Goal: Task Accomplishment & Management: Manage account settings

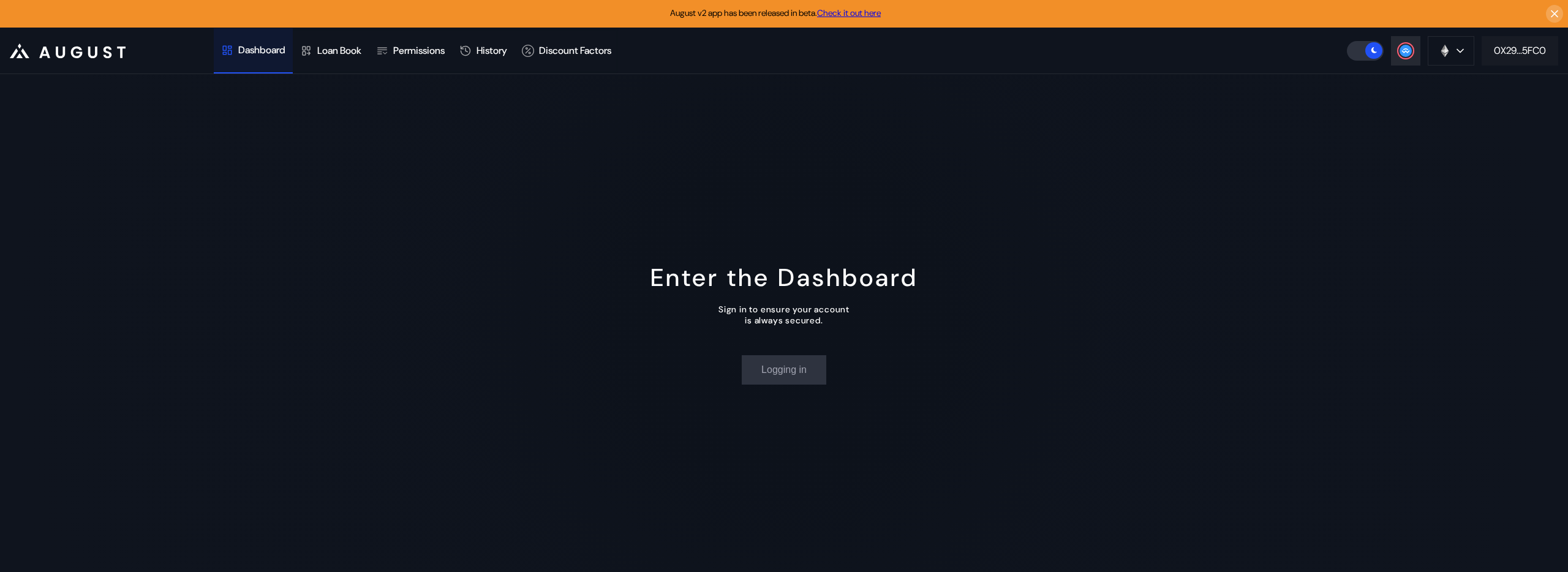
click at [1494, 46] on div "0X29...5FC0" at bounding box center [1520, 50] width 52 height 13
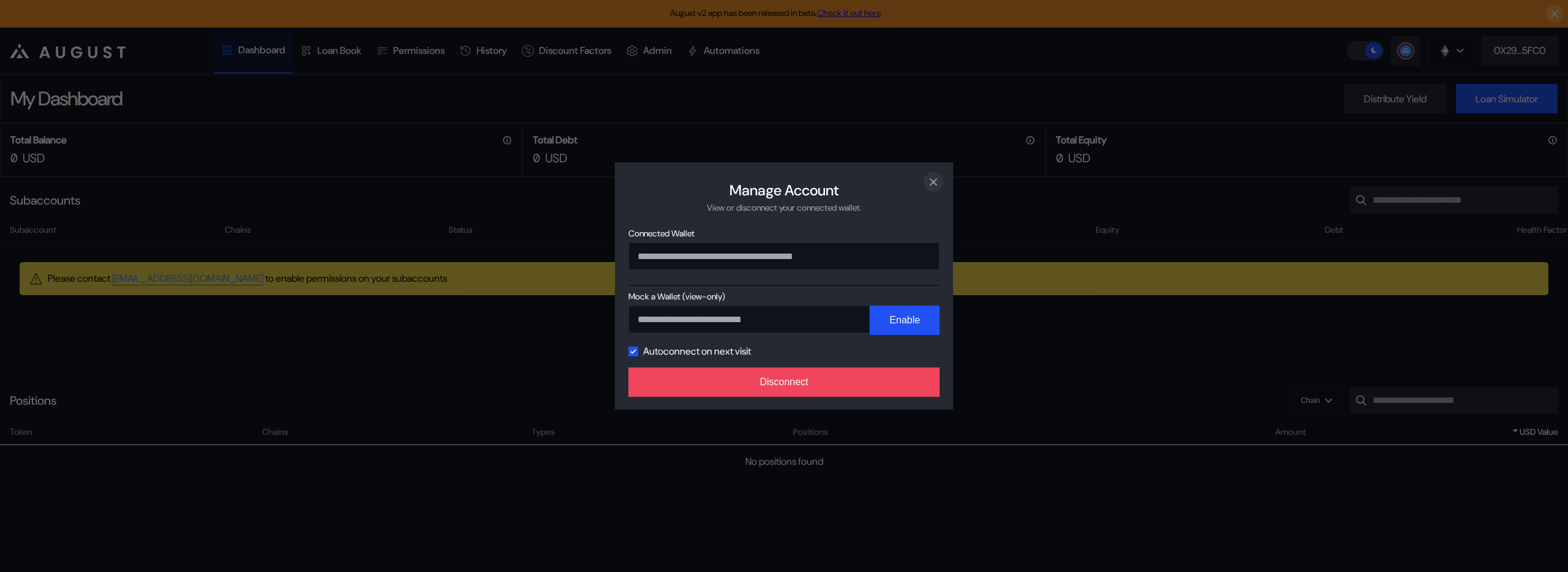
click at [937, 183] on icon "close modal" at bounding box center [933, 181] width 13 height 13
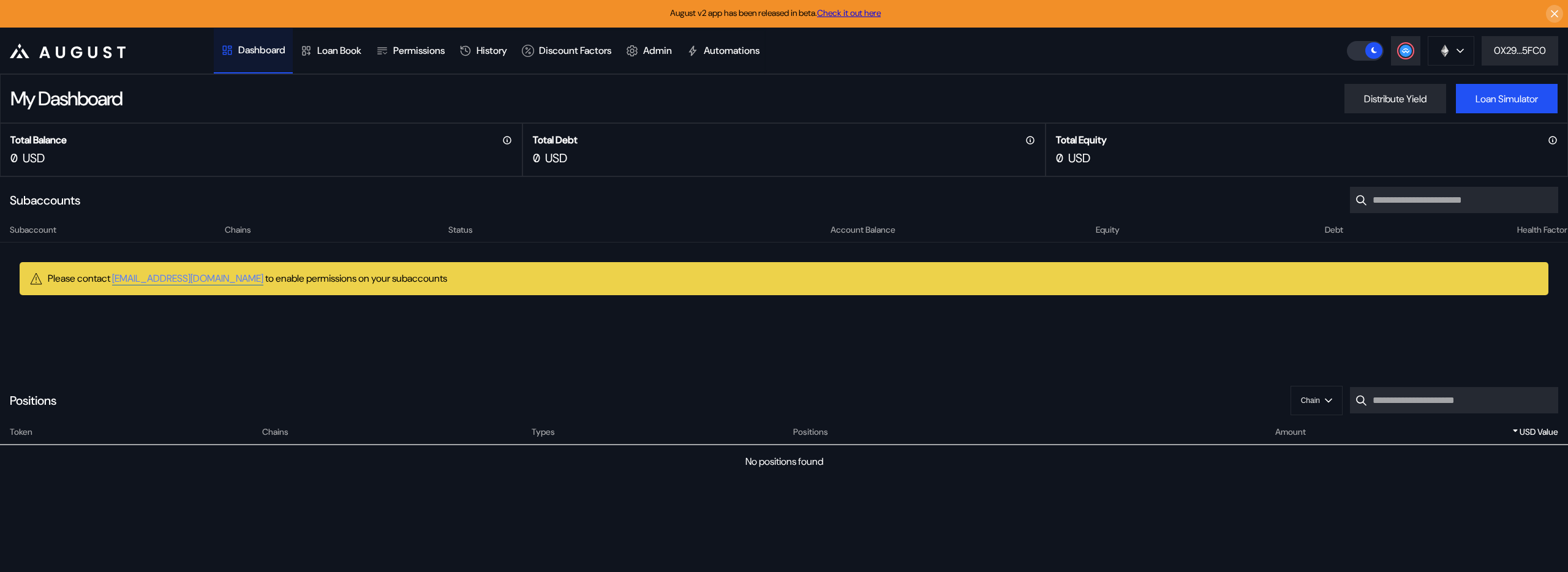
click at [335, 150] on div "Total Balance 0 USD" at bounding box center [261, 149] width 522 height 53
click at [1522, 50] on div "0X29...5FC0" at bounding box center [1520, 50] width 52 height 13
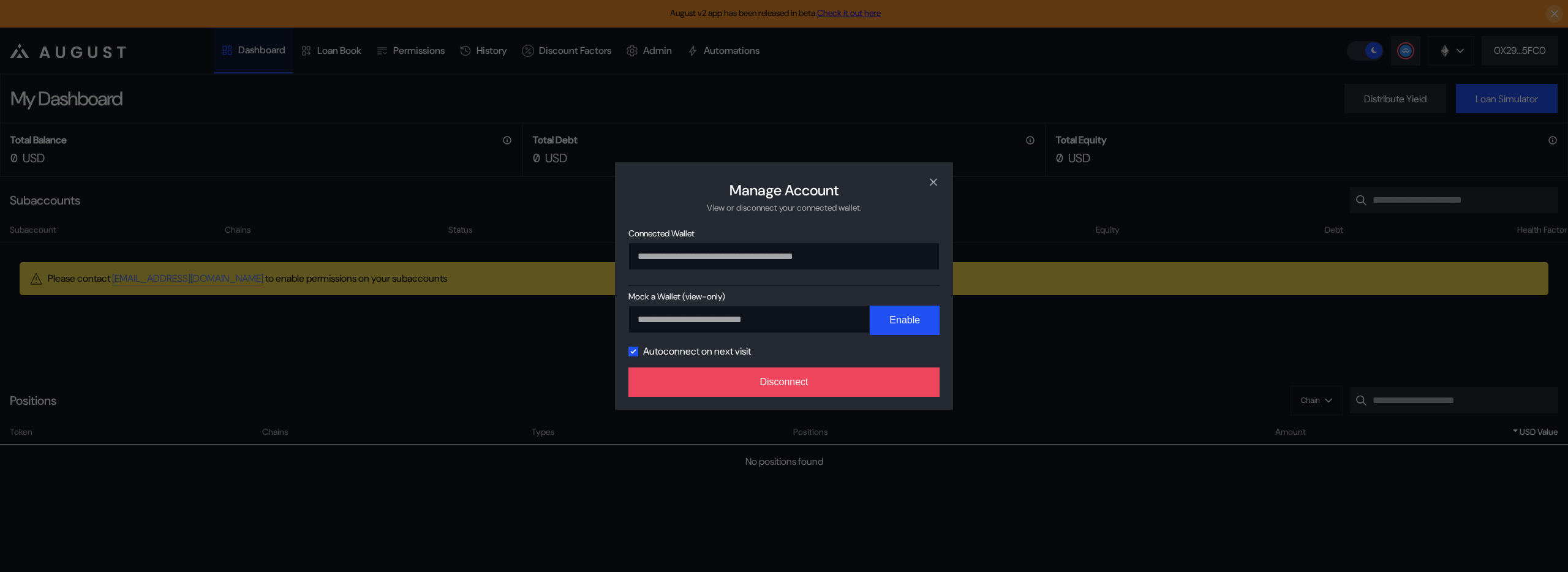
click at [1477, 50] on div "**********" at bounding box center [784, 286] width 1568 height 572
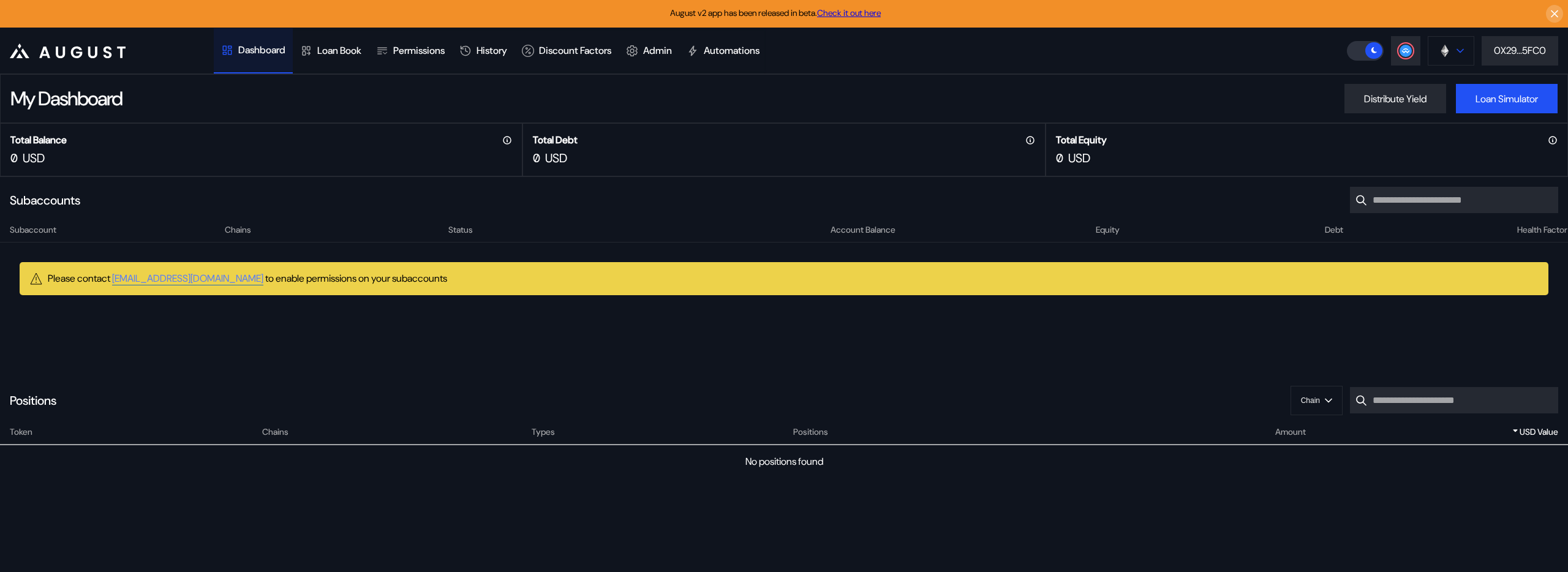
click at [1442, 50] on img at bounding box center [1445, 50] width 13 height 13
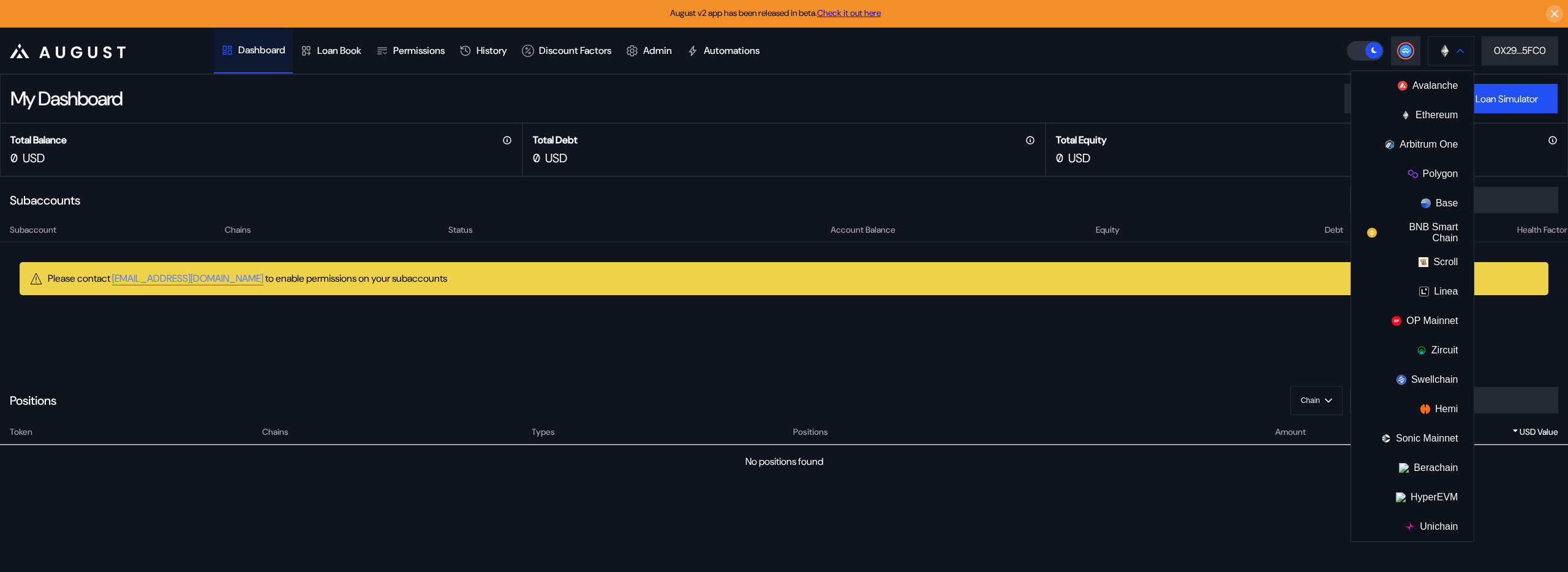
click at [1442, 50] on img at bounding box center [1445, 50] width 13 height 13
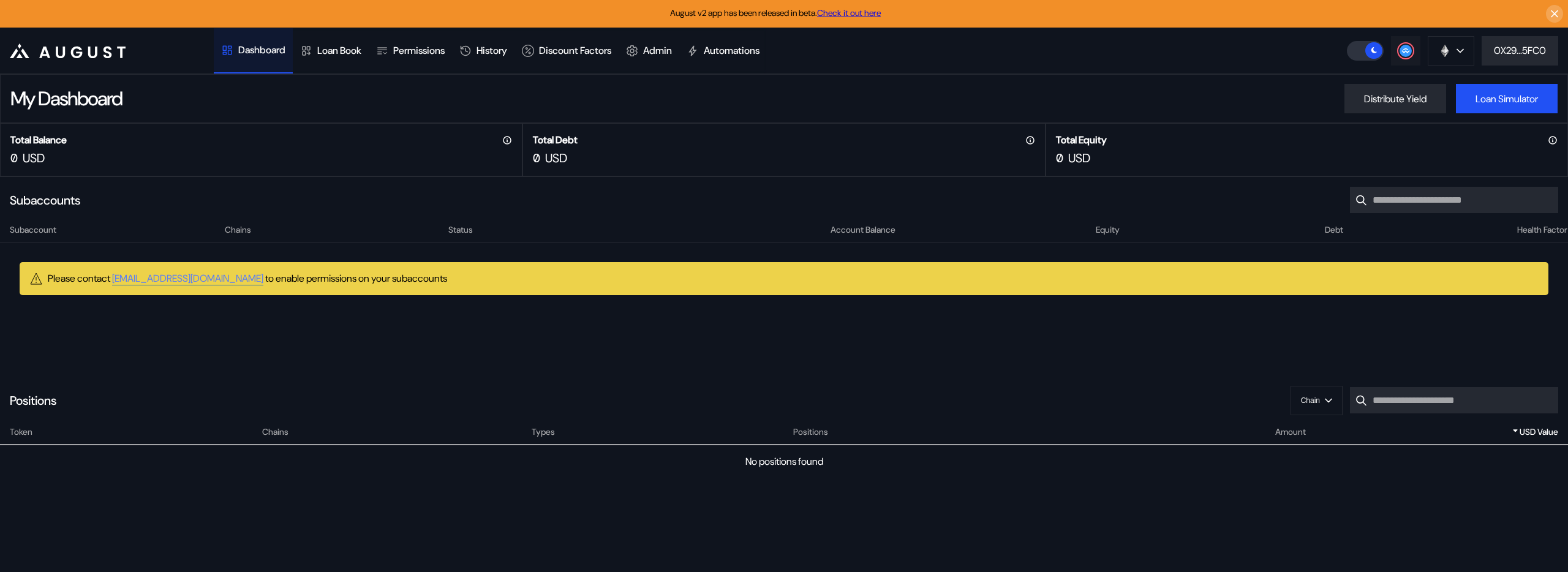
click at [1400, 49] on icon at bounding box center [1406, 50] width 13 height 13
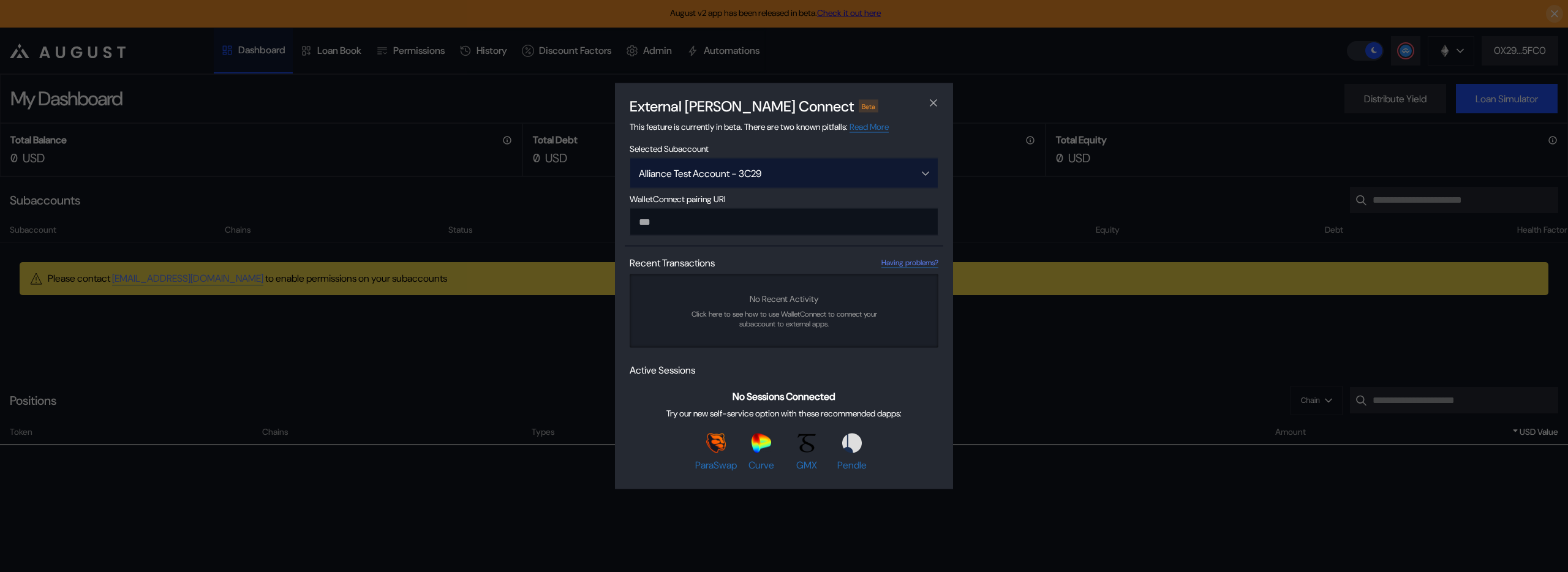
click at [821, 177] on div "Alliance Test Account - 3C29" at bounding box center [768, 172] width 258 height 13
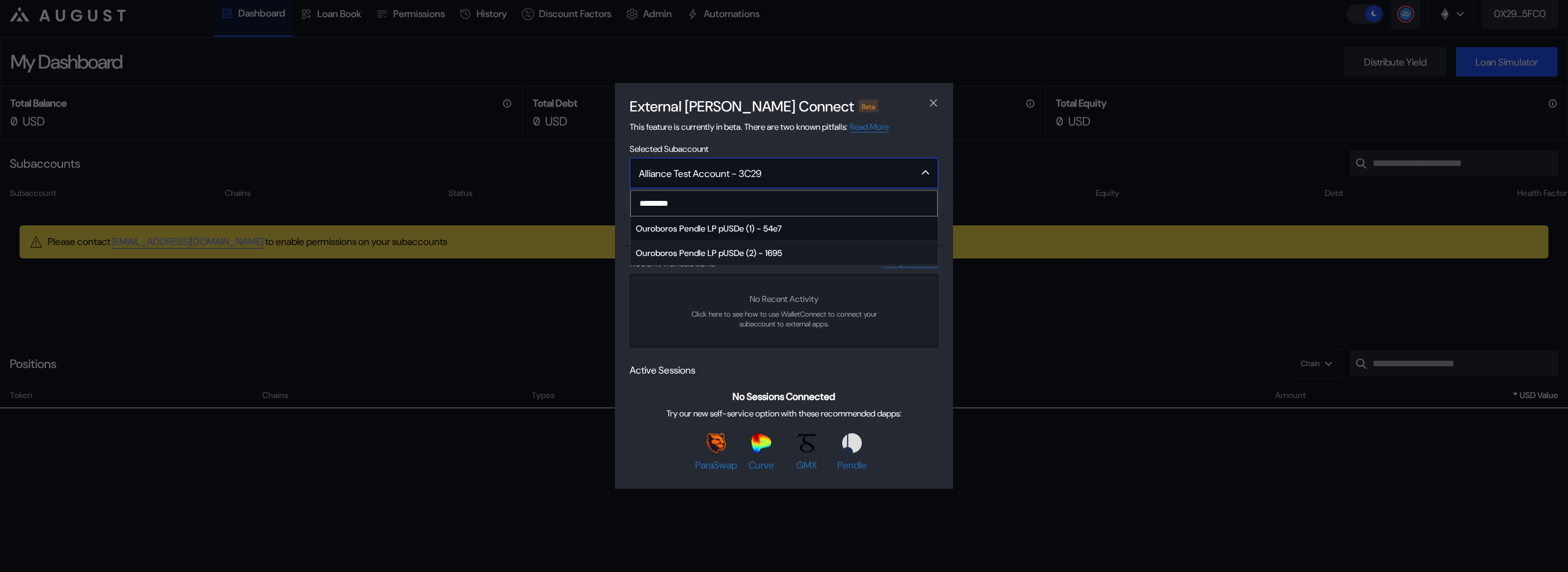
scroll to position [40, 0]
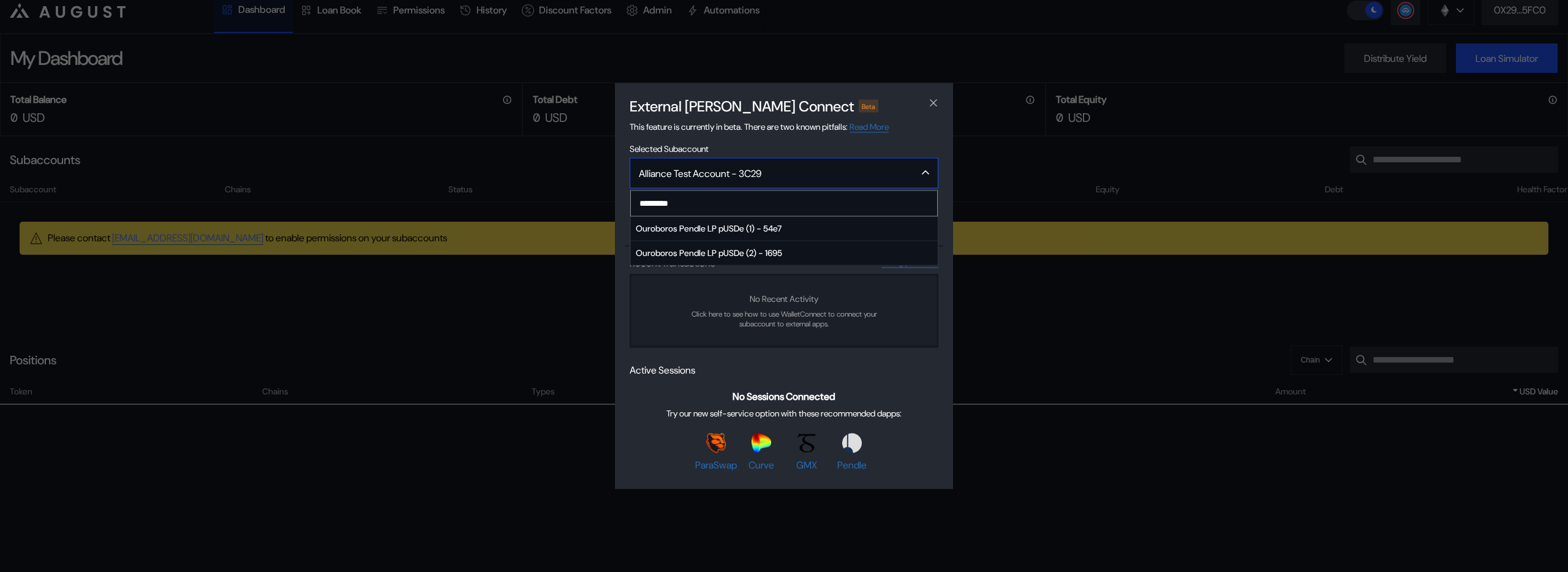
type input "*********"
click at [773, 169] on div "Alliance Test Account - 3C29" at bounding box center [768, 172] width 258 height 13
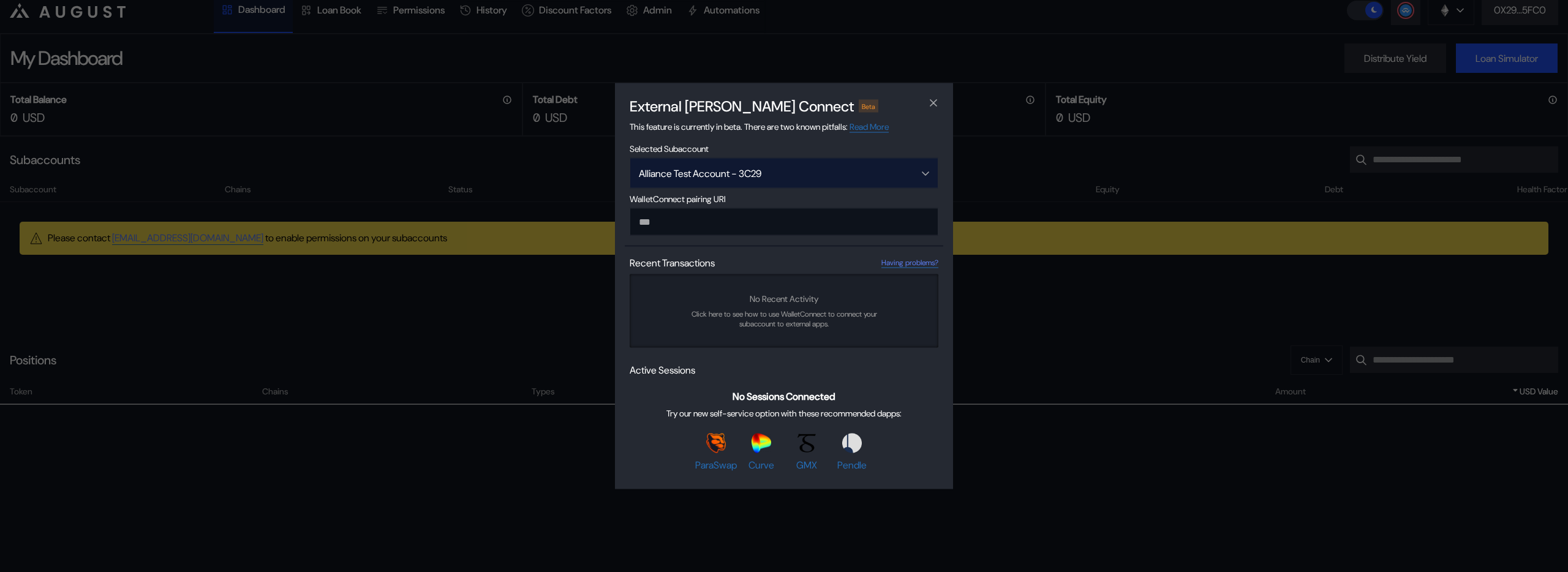
click at [773, 169] on div "Alliance Test Account - 3C29" at bounding box center [768, 172] width 258 height 13
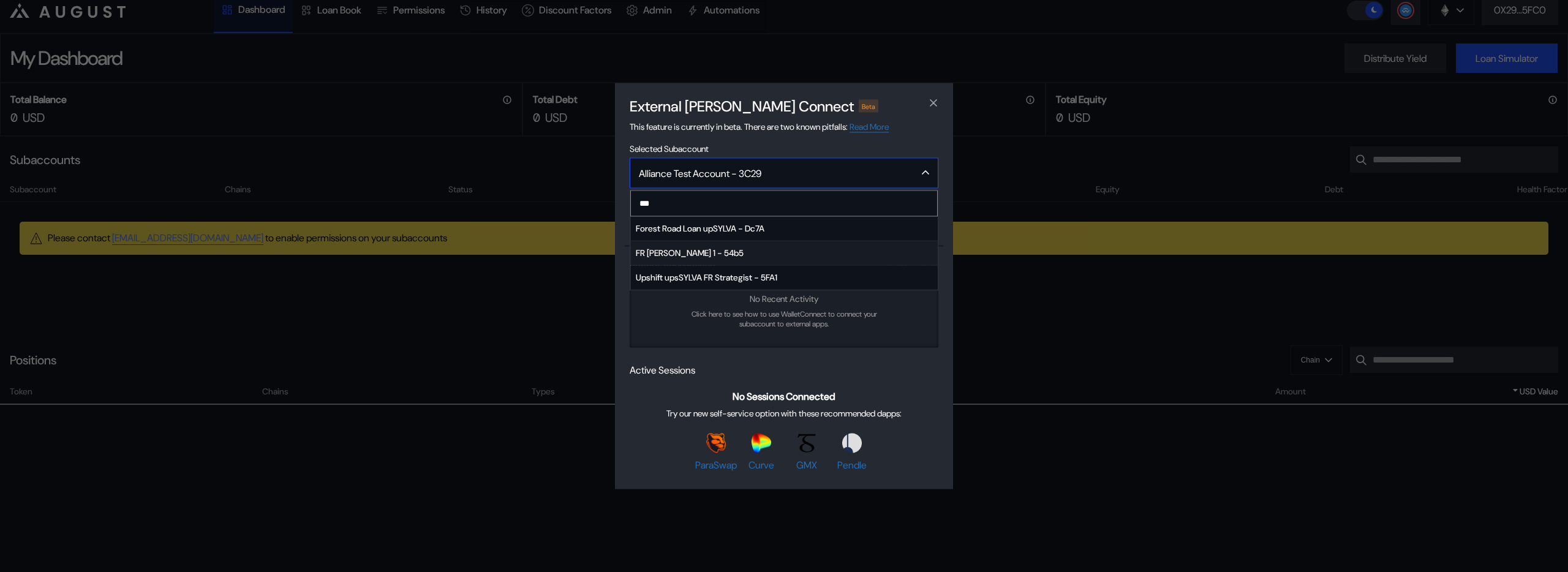
type input "***"
click at [747, 261] on span "FR [PERSON_NAME] 1 - 54b5" at bounding box center [784, 252] width 307 height 24
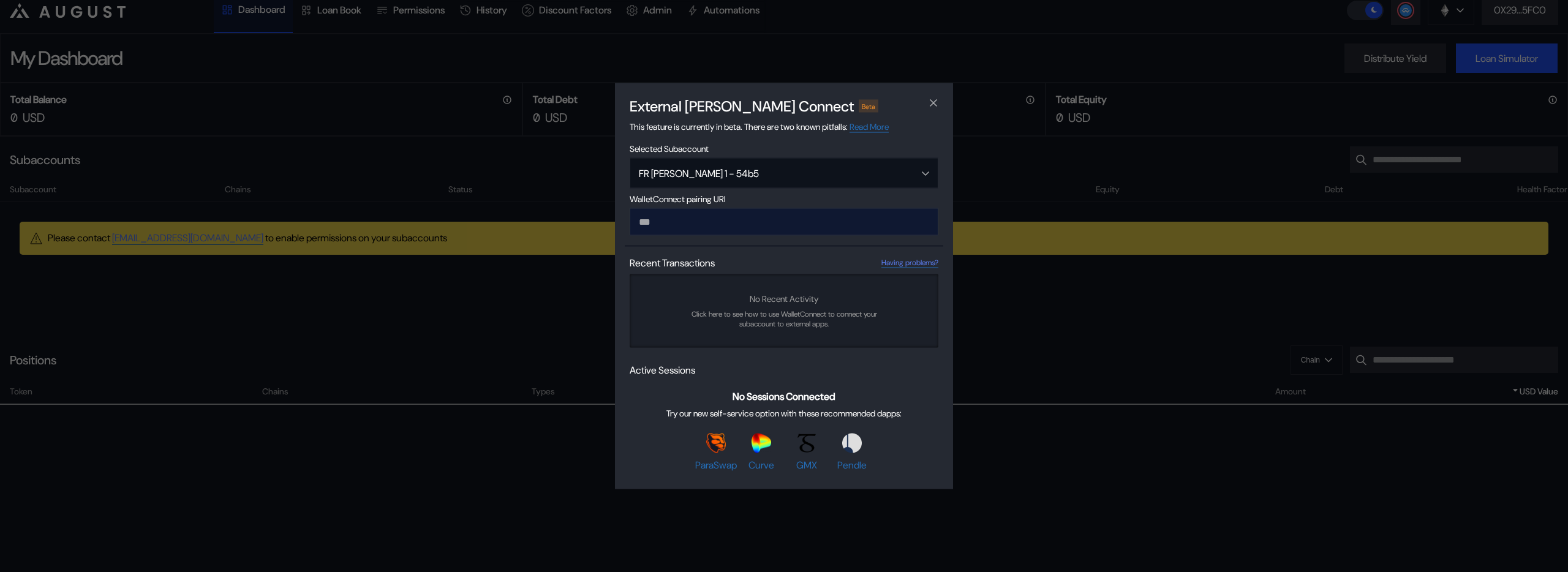
click at [703, 225] on input "modal" at bounding box center [784, 222] width 309 height 28
click at [790, 220] on input "modal" at bounding box center [784, 222] width 309 height 28
click at [879, 303] on div "No Recent Activity Click here to see how to use WalletConnect to connect your s…" at bounding box center [784, 310] width 309 height 73
click at [979, 119] on div "External [PERSON_NAME] Connect Beta This feature is currently in beta. There ar…" at bounding box center [784, 286] width 1568 height 572
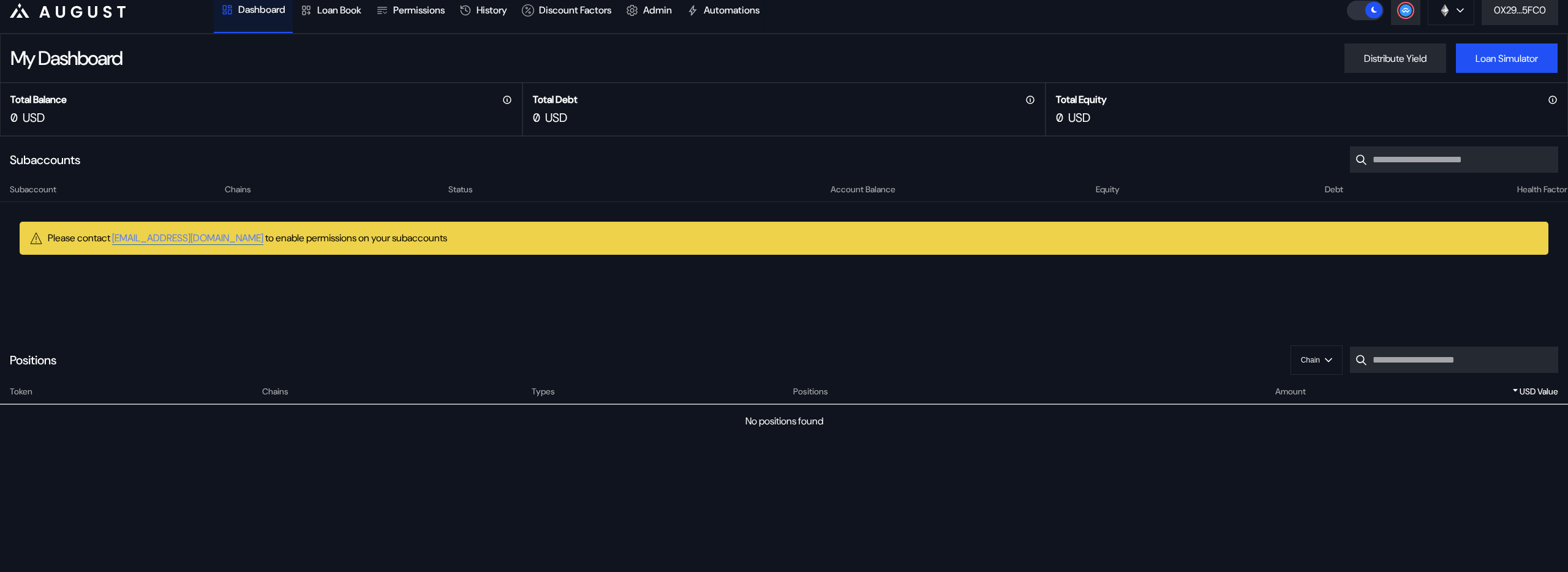
scroll to position [35, 0]
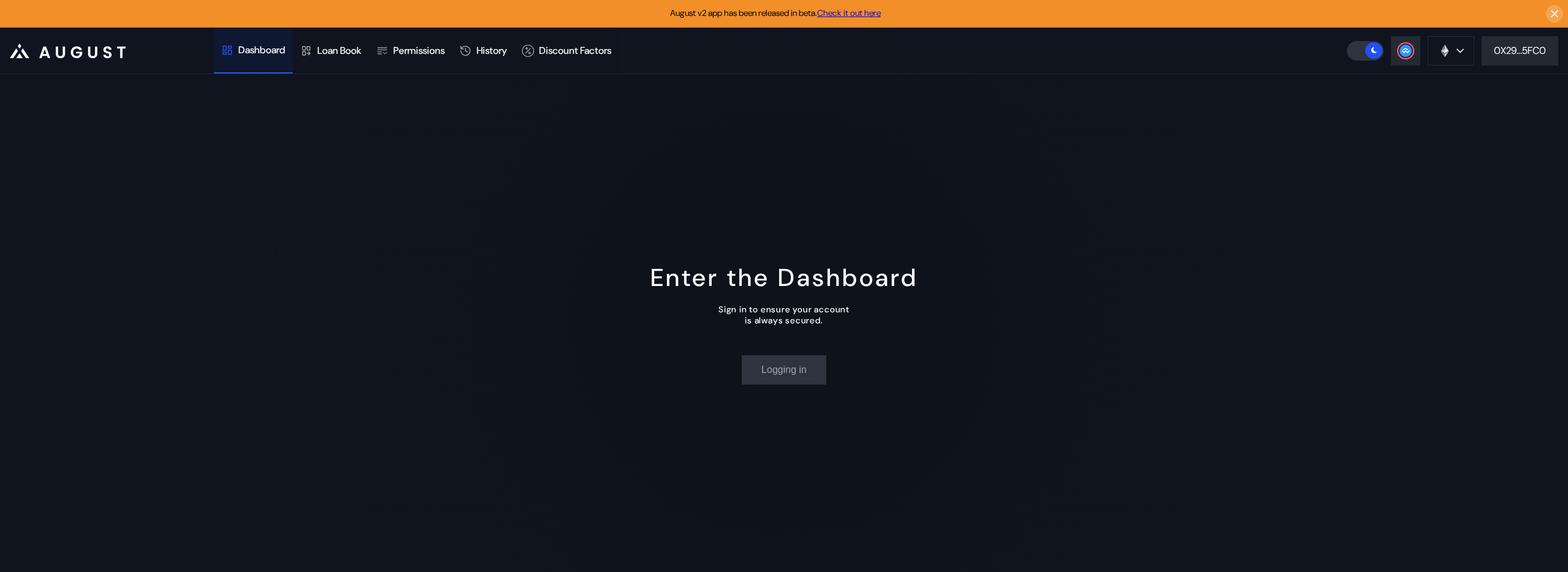
click at [846, 14] on link "Check it out here" at bounding box center [849, 13] width 64 height 11
